Goal: Navigation & Orientation: Find specific page/section

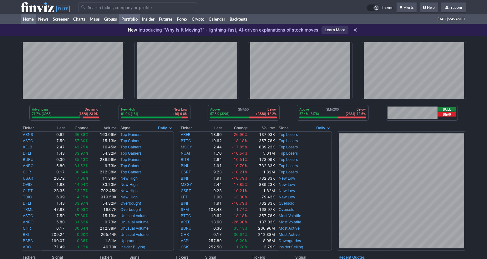
click at [138, 21] on link "Portfolio" at bounding box center [129, 18] width 21 height 9
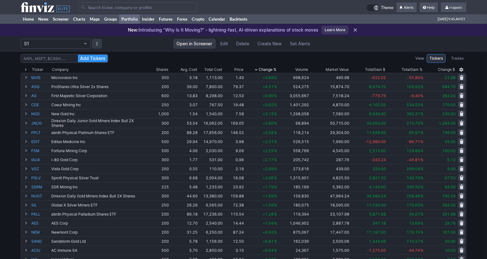
click at [473, 135] on div "Add Tickers View Tickers Trades Ticker Company Shares Avg. Cost Total Cost Pric…" at bounding box center [243, 249] width 487 height 396
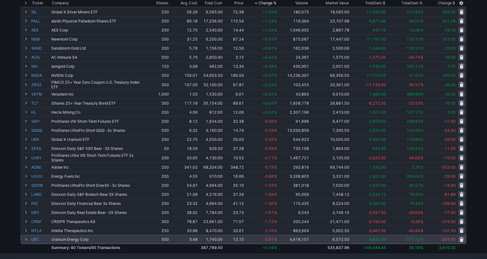
scroll to position [241, 0]
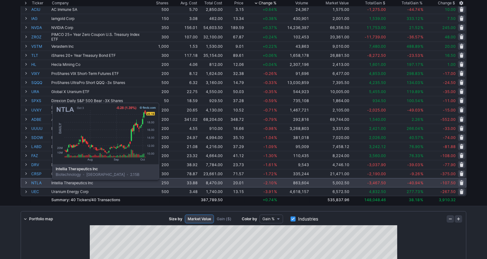
click at [37, 184] on link "NTLA" at bounding box center [40, 182] width 19 height 9
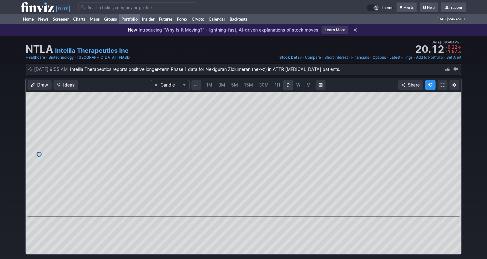
click at [138, 19] on link "Portfolio" at bounding box center [129, 18] width 21 height 9
